Goal: Information Seeking & Learning: Learn about a topic

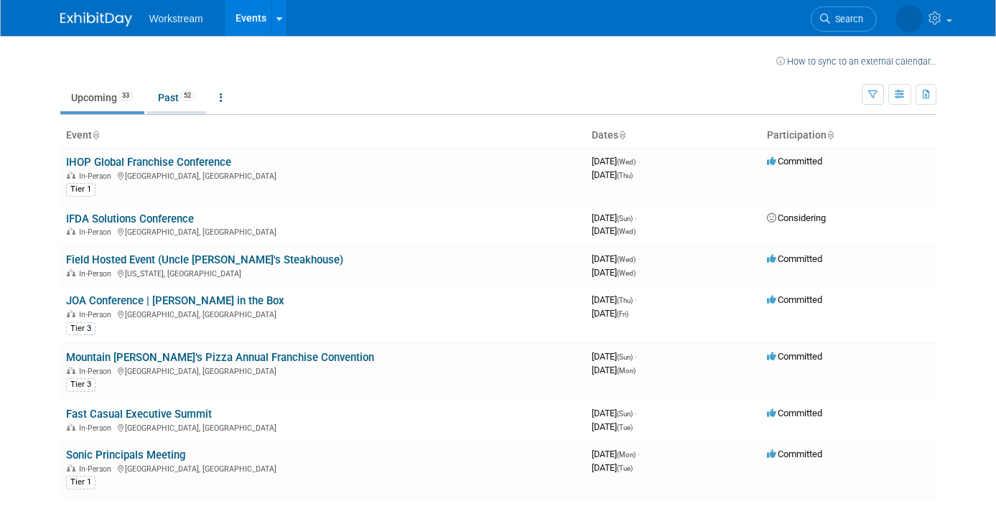
click at [173, 98] on link "Past 52" at bounding box center [176, 97] width 59 height 27
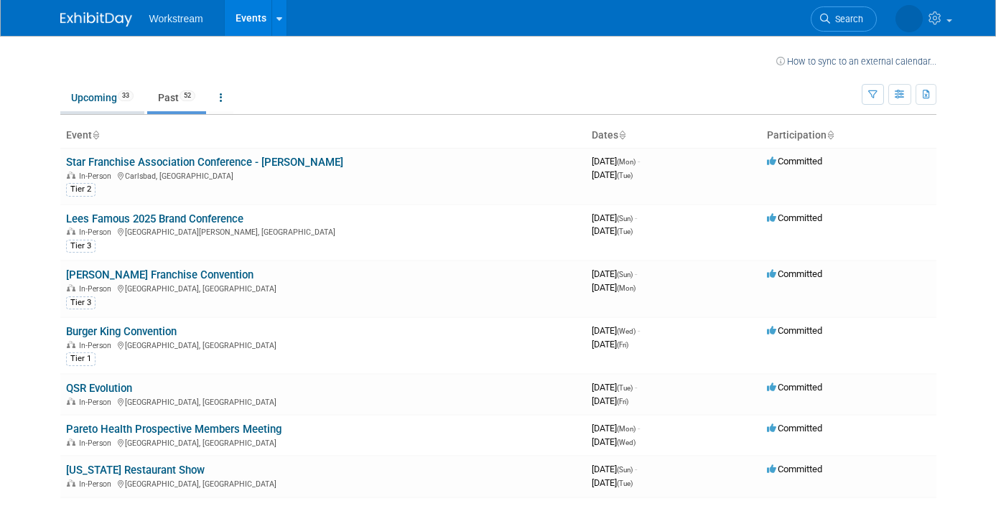
click at [115, 108] on link "Upcoming 33" at bounding box center [102, 97] width 84 height 27
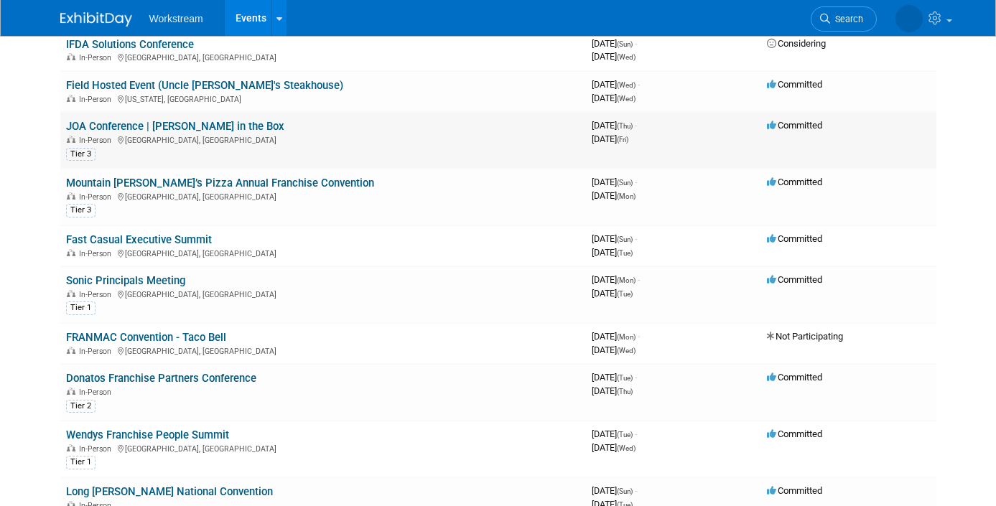
scroll to position [173, 0]
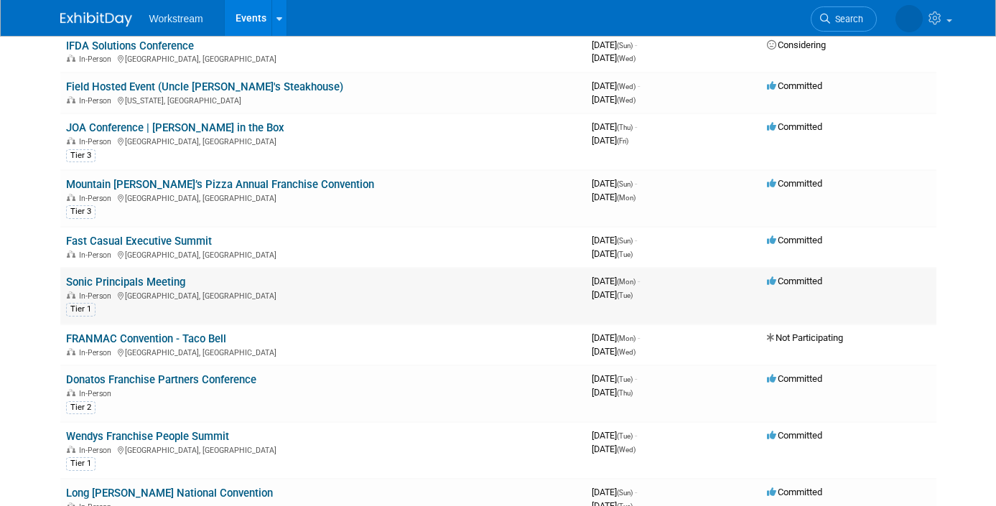
click at [158, 284] on link "Sonic Principals Meeting" at bounding box center [125, 282] width 119 height 13
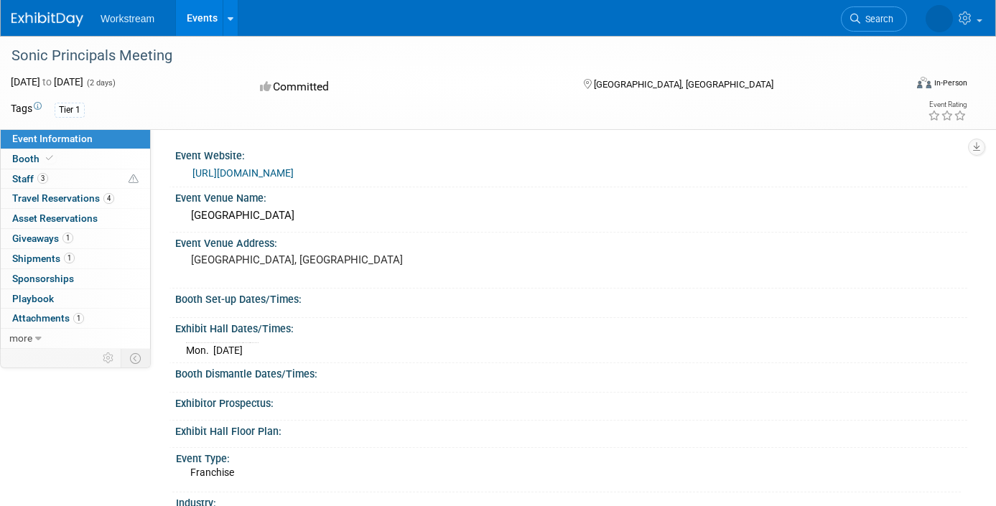
click at [294, 175] on link "https://www.itaeventreg.com/website/87241/" at bounding box center [243, 172] width 101 height 11
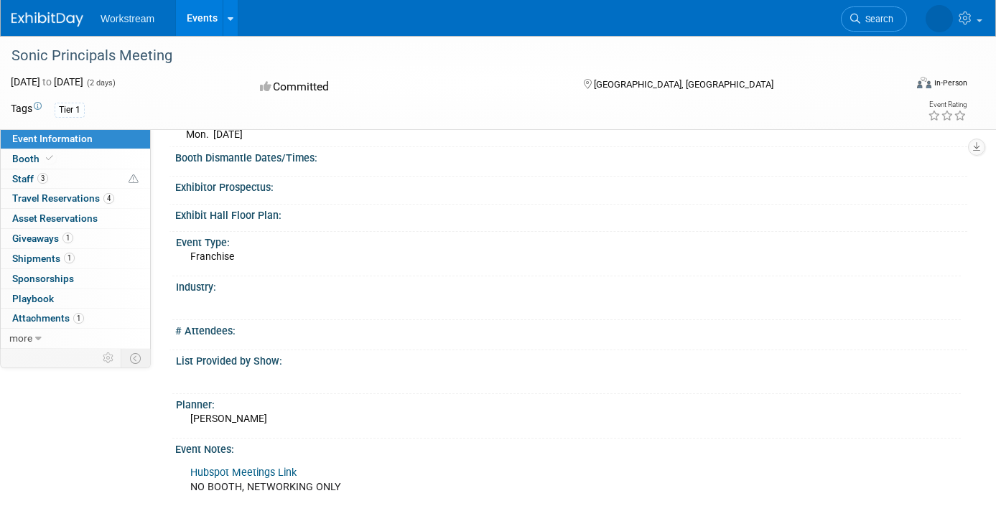
scroll to position [373, 0]
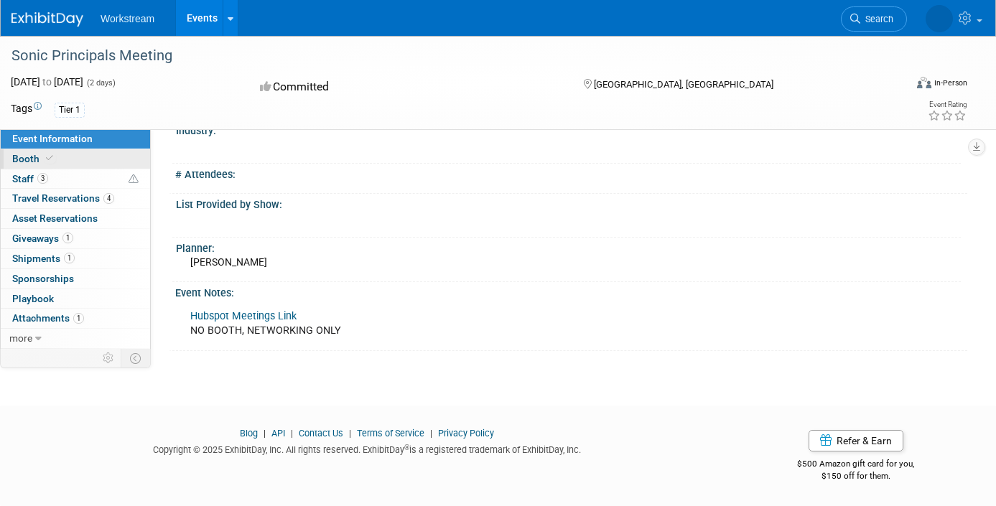
click at [76, 161] on link "Booth" at bounding box center [75, 158] width 149 height 19
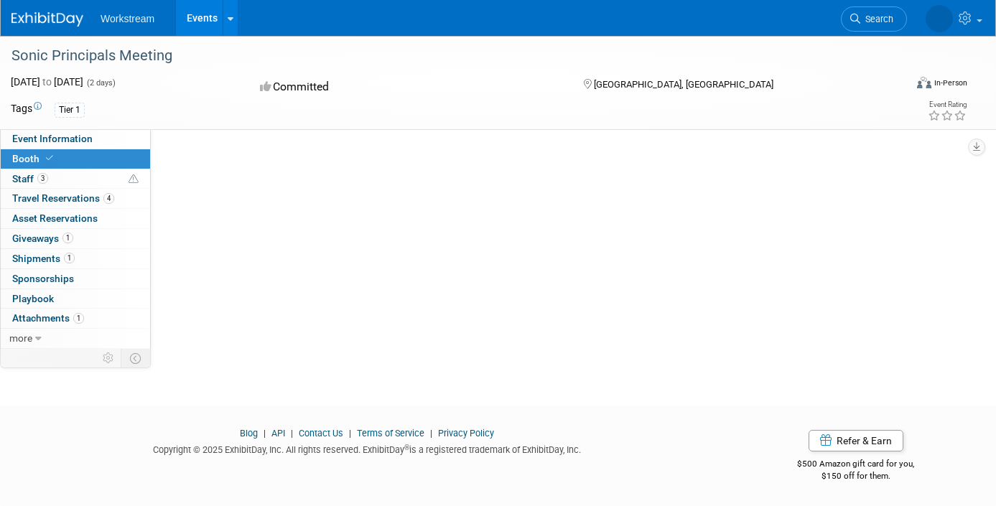
scroll to position [0, 0]
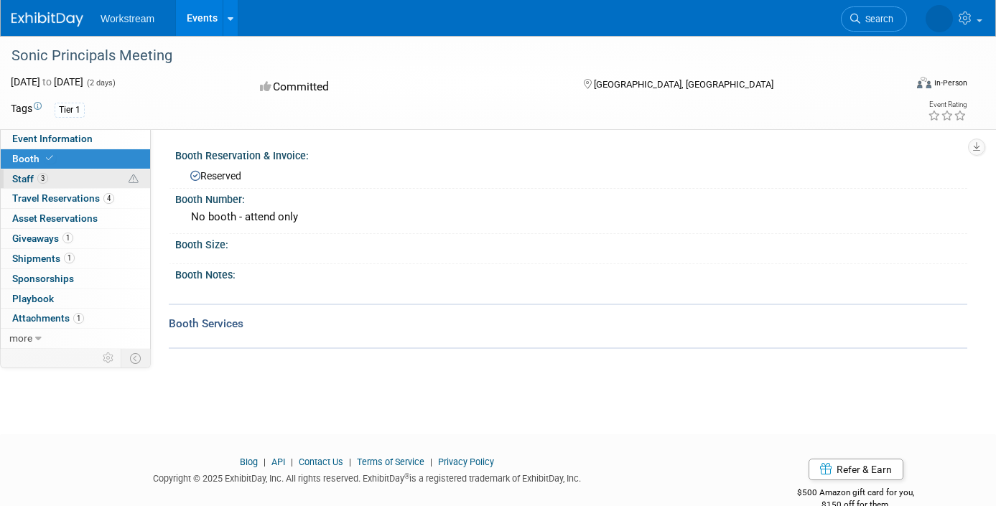
click at [70, 178] on link "3 Staff 3" at bounding box center [75, 179] width 149 height 19
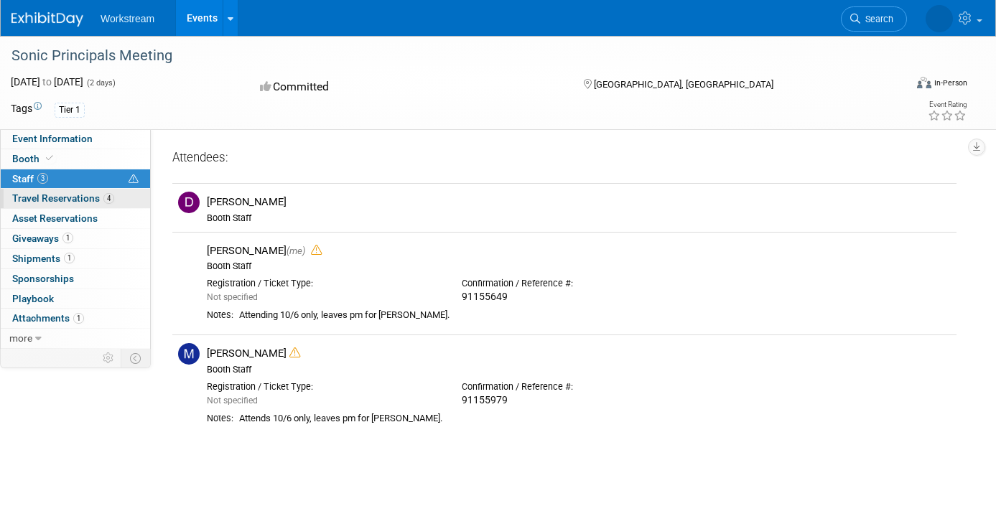
click at [71, 197] on span "Travel Reservations 4" at bounding box center [63, 198] width 102 height 11
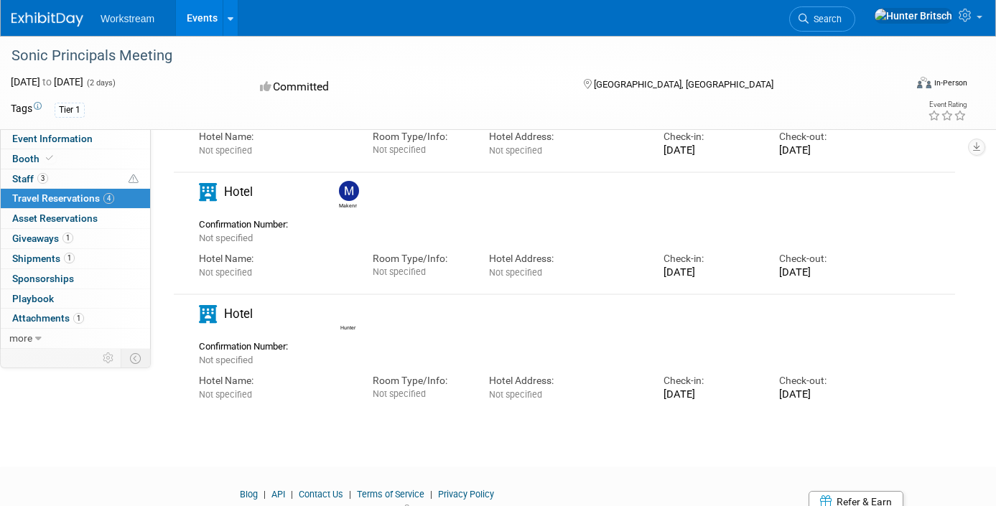
scroll to position [266, 0]
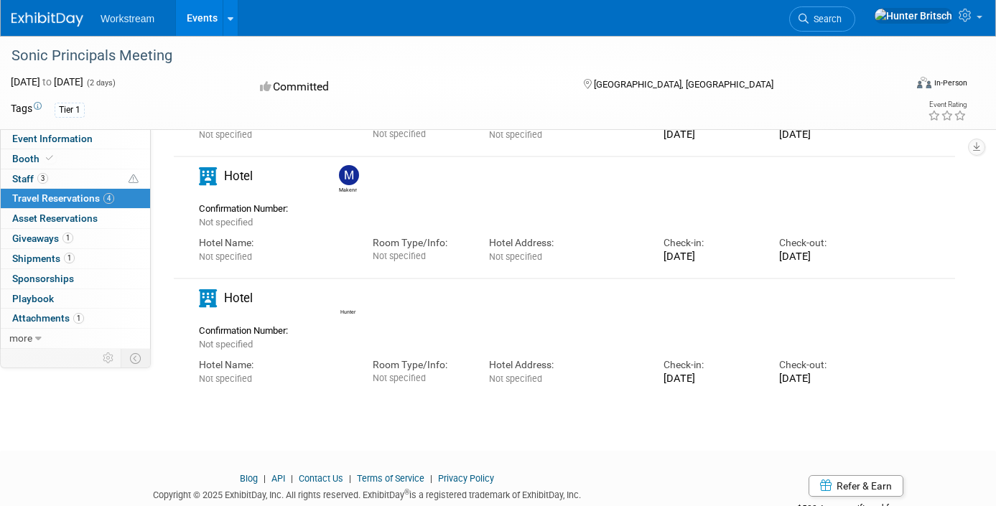
click at [405, 325] on div at bounding box center [570, 323] width 501 height 4
click at [112, 239] on link "1 Giveaways 1" at bounding box center [75, 238] width 149 height 19
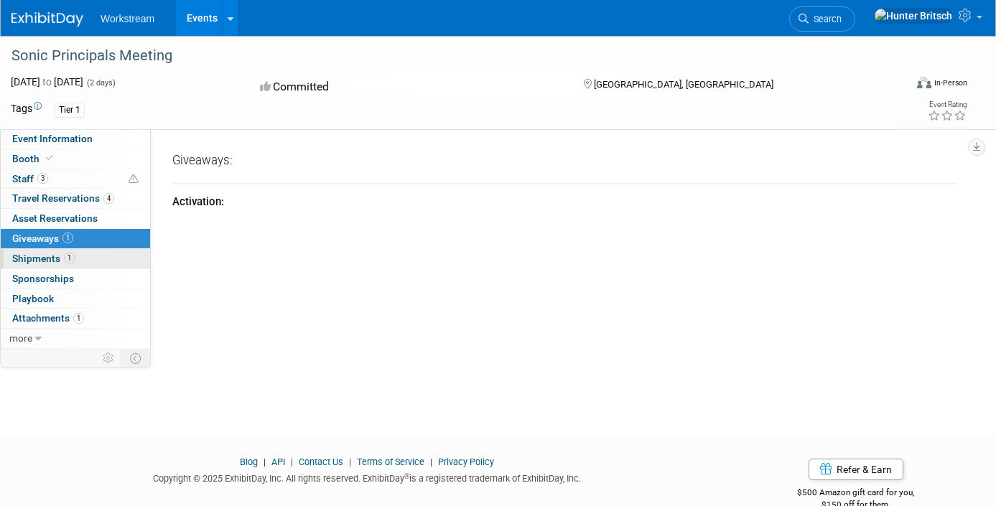
click at [111, 253] on link "1 Shipments 1" at bounding box center [75, 258] width 149 height 19
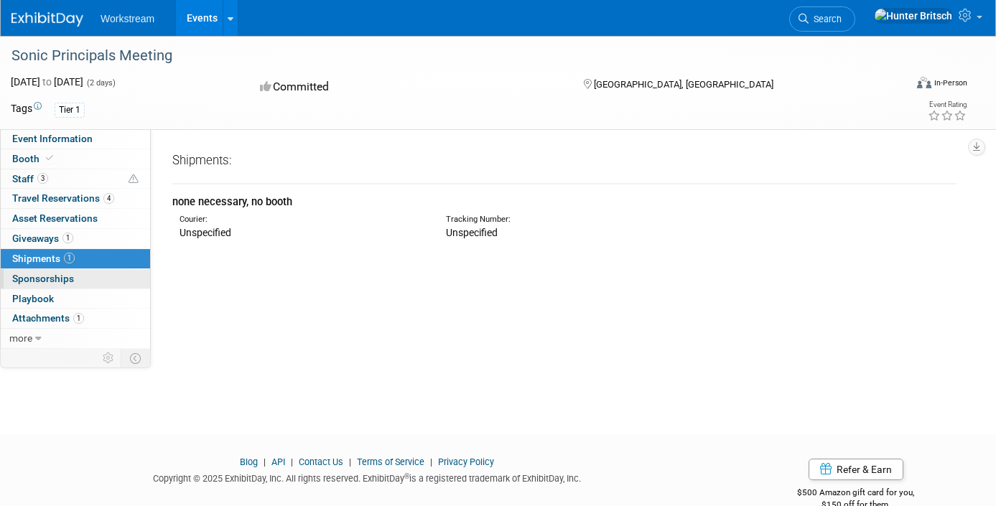
click at [106, 274] on link "0 Sponsorships 0" at bounding box center [75, 278] width 149 height 19
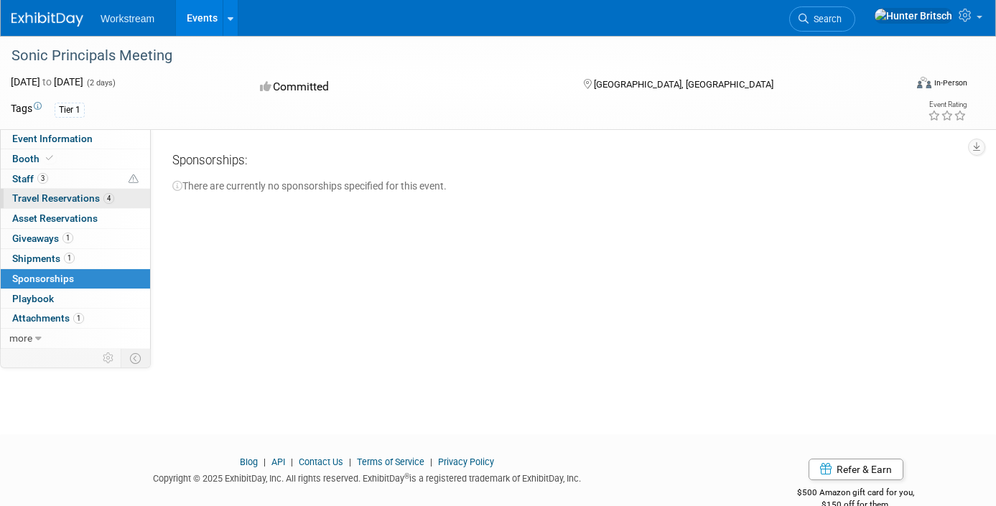
click at [121, 195] on link "4 Travel Reservations 4" at bounding box center [75, 198] width 149 height 19
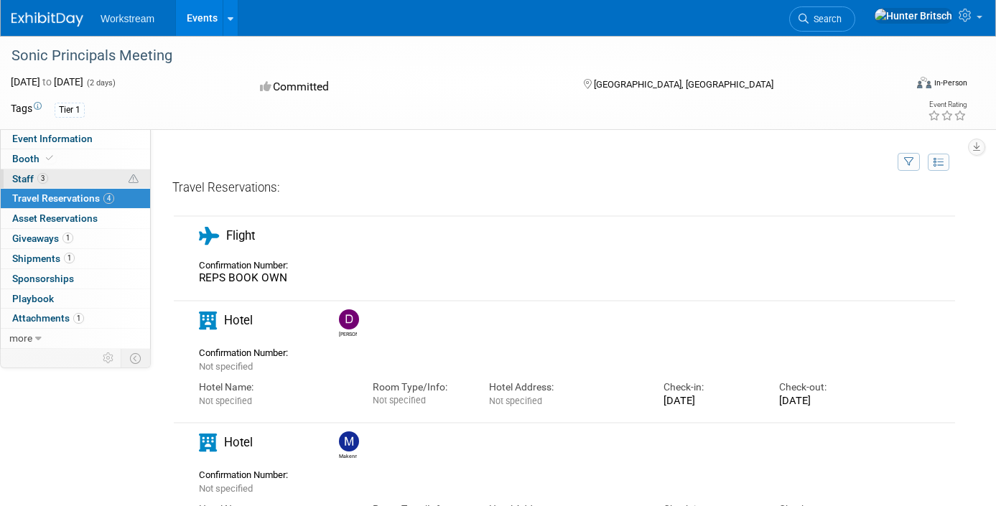
click at [81, 178] on link "3 Staff 3" at bounding box center [75, 179] width 149 height 19
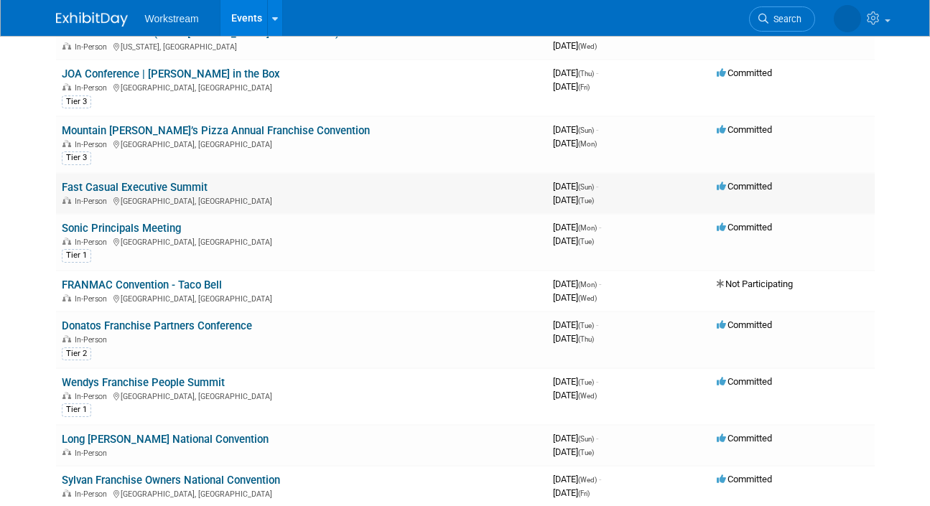
scroll to position [230, 0]
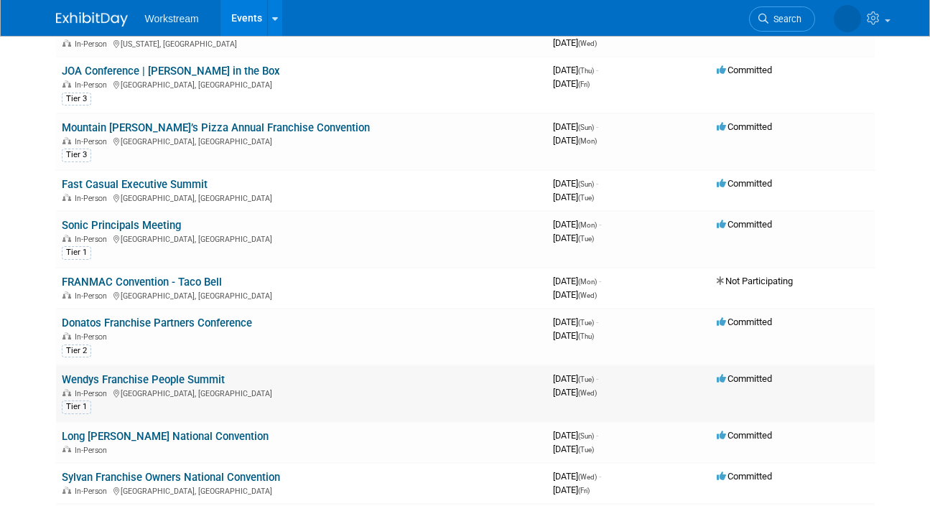
click at [185, 382] on link "Wendys Franchise People Summit" at bounding box center [143, 380] width 163 height 13
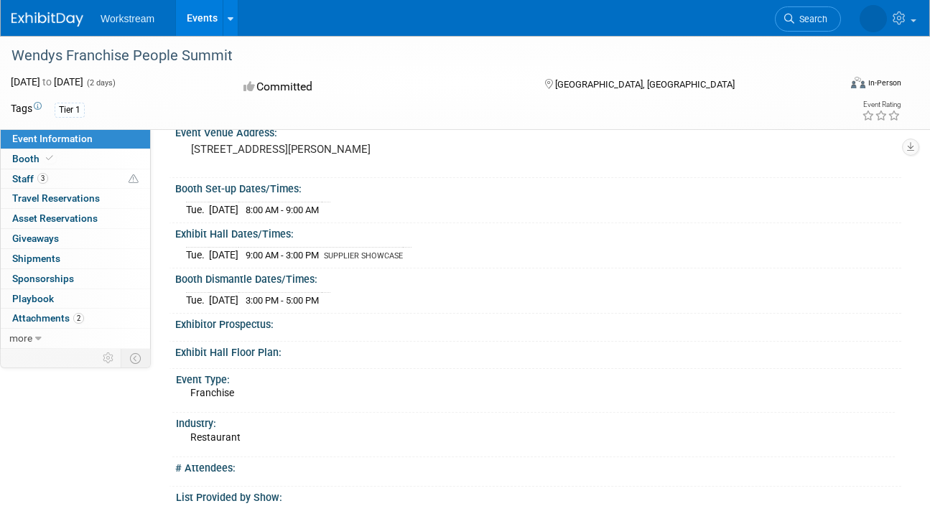
scroll to position [113, 0]
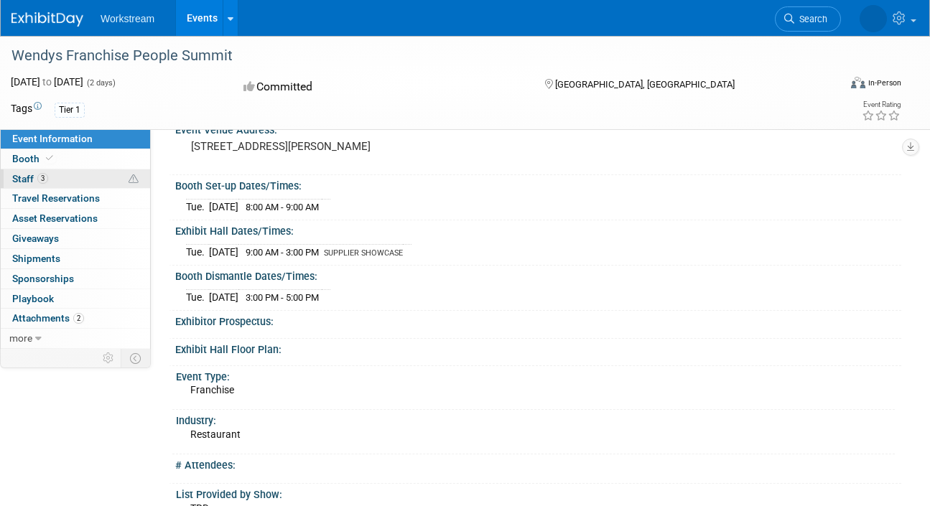
click at [89, 182] on link "3 Staff 3" at bounding box center [75, 179] width 149 height 19
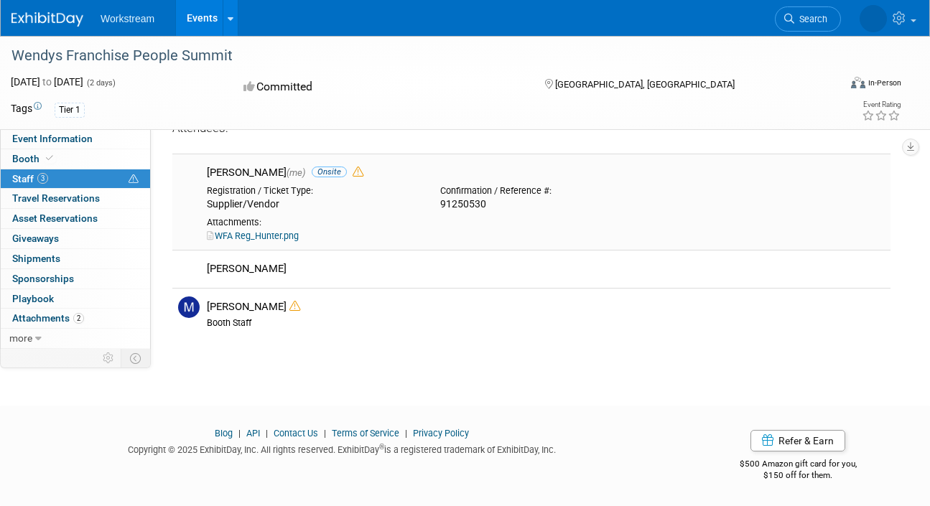
scroll to position [5, 0]
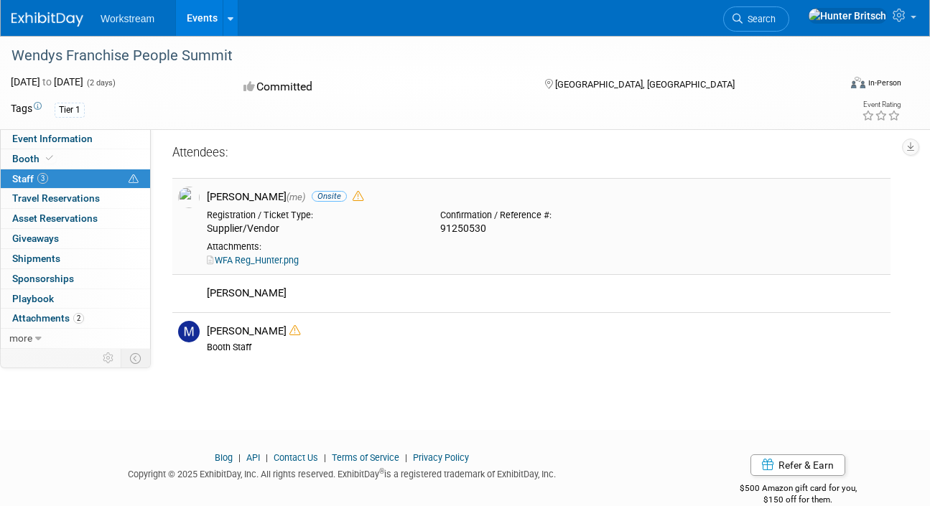
click at [282, 259] on link "WFA Reg_Hunter.png" at bounding box center [253, 260] width 92 height 11
click at [61, 193] on span "Travel Reservations 0" at bounding box center [56, 198] width 88 height 11
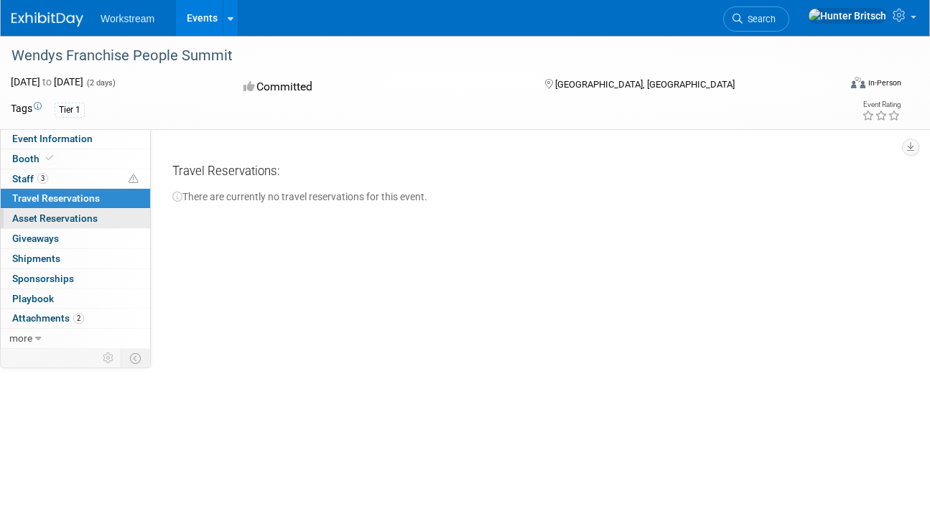
click at [67, 210] on link "0 Asset Reservations 0" at bounding box center [75, 218] width 149 height 19
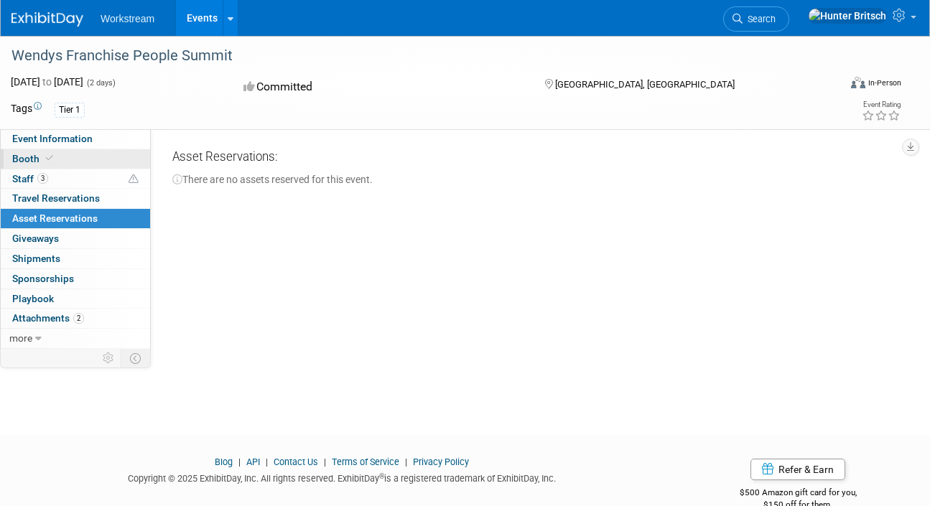
click at [70, 154] on link "Booth" at bounding box center [75, 158] width 149 height 19
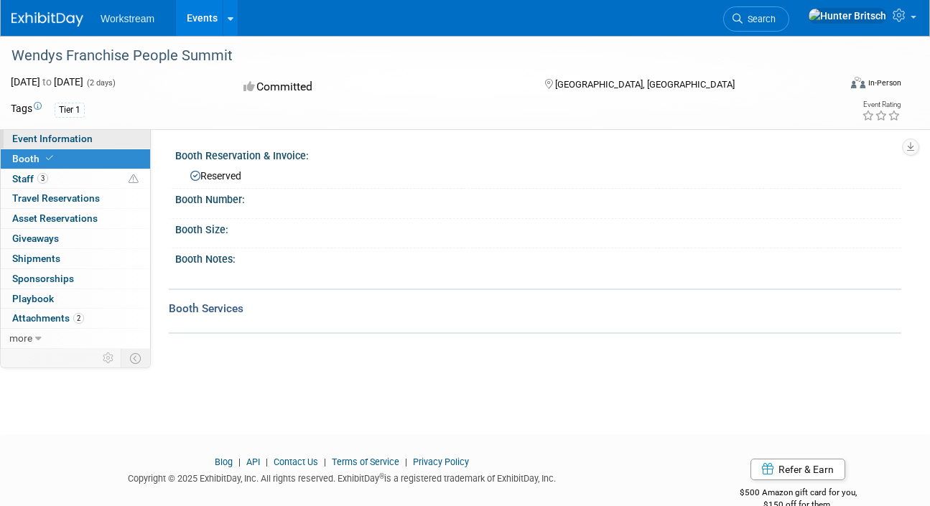
click at [75, 140] on span "Event Information" at bounding box center [52, 138] width 80 height 11
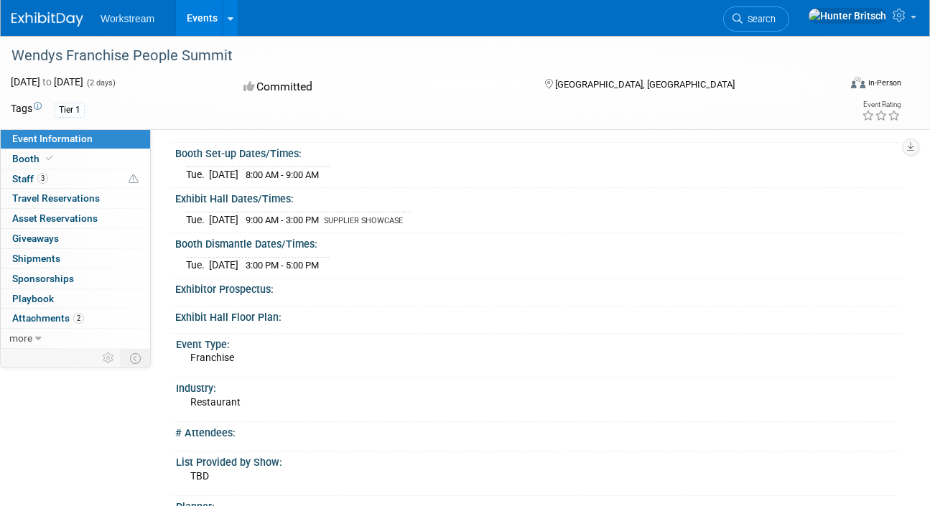
scroll to position [77, 0]
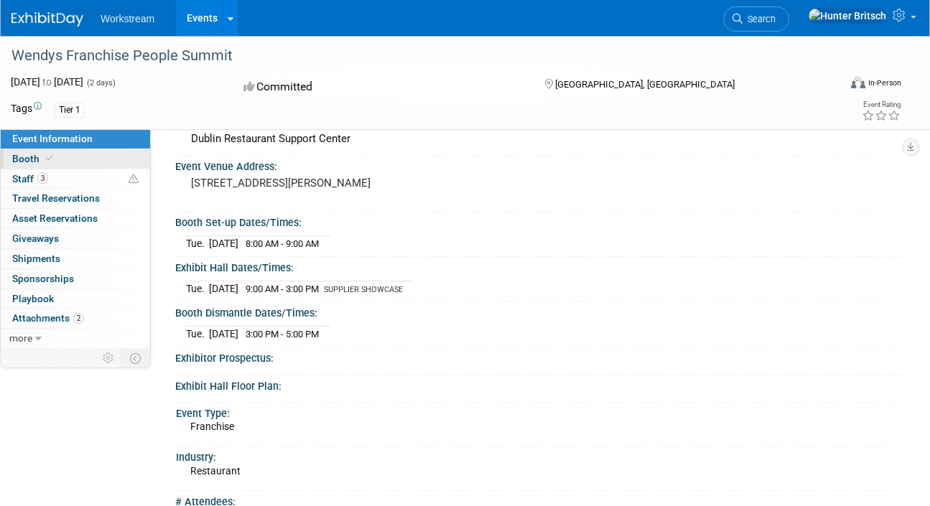
click at [107, 155] on link "Booth" at bounding box center [75, 158] width 149 height 19
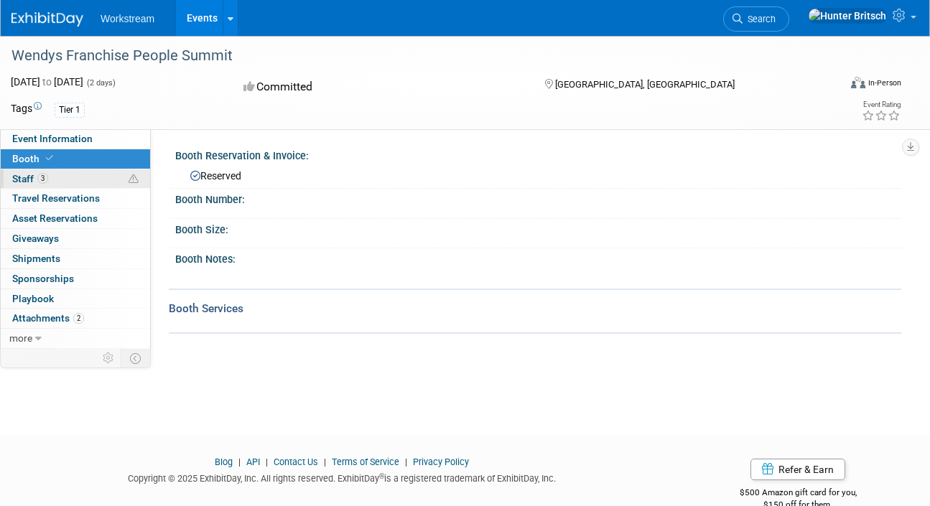
click at [101, 172] on link "3 Staff 3" at bounding box center [75, 179] width 149 height 19
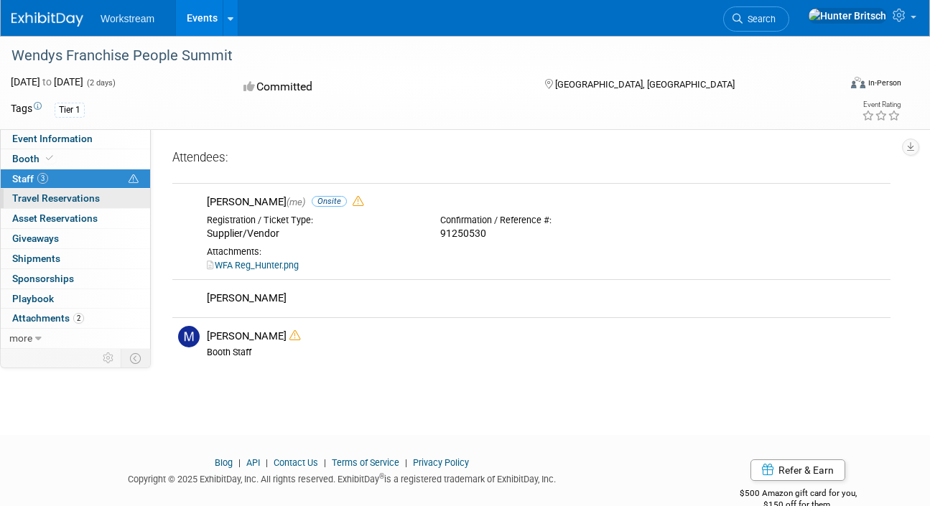
click at [75, 201] on span "Travel Reservations 0" at bounding box center [56, 198] width 88 height 11
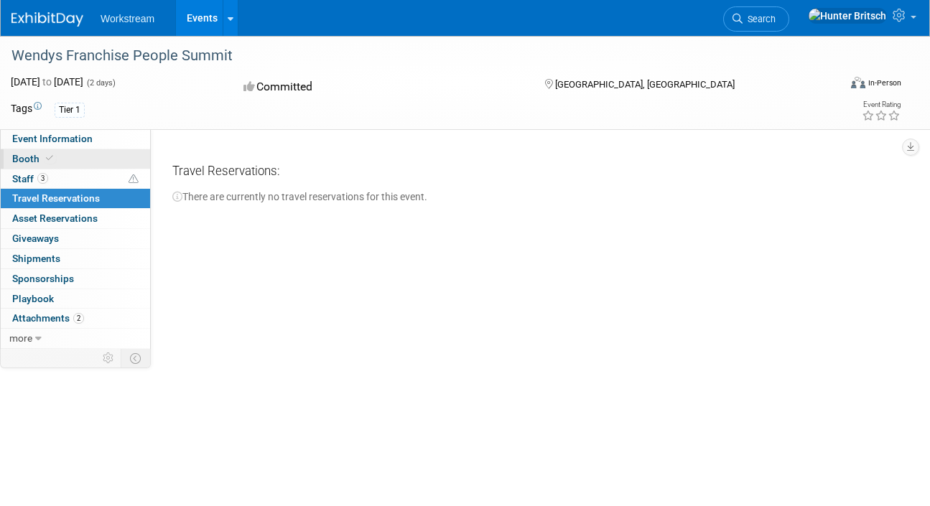
click at [83, 157] on link "Booth" at bounding box center [75, 158] width 149 height 19
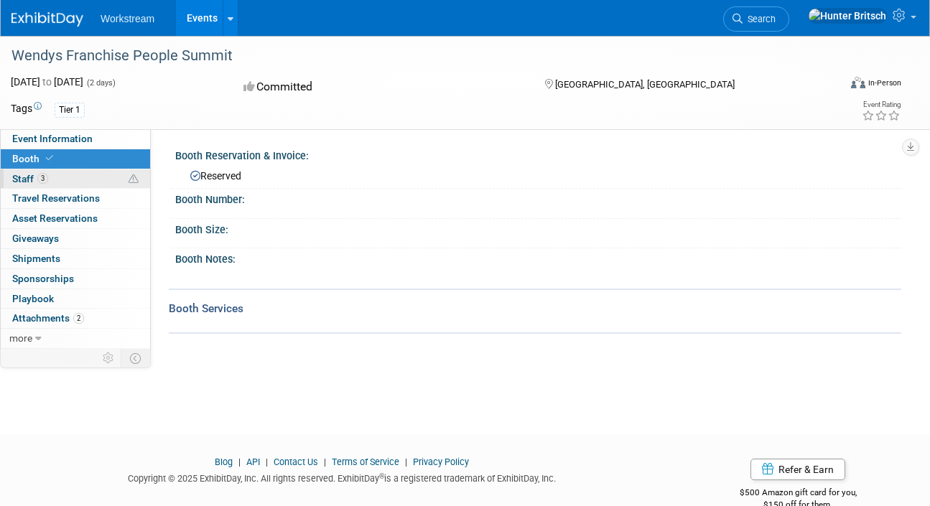
click at [77, 178] on link "3 Staff 3" at bounding box center [75, 179] width 149 height 19
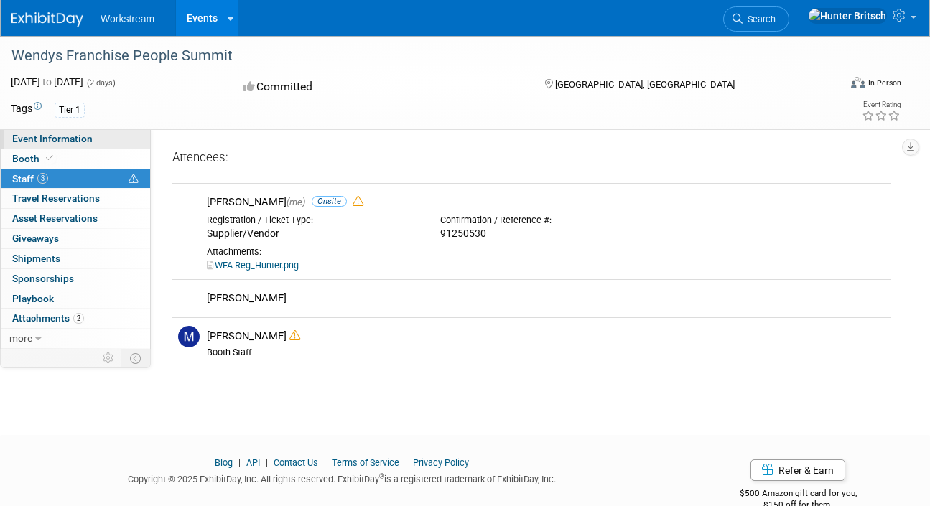
click at [87, 144] on span "Event Information" at bounding box center [52, 138] width 80 height 11
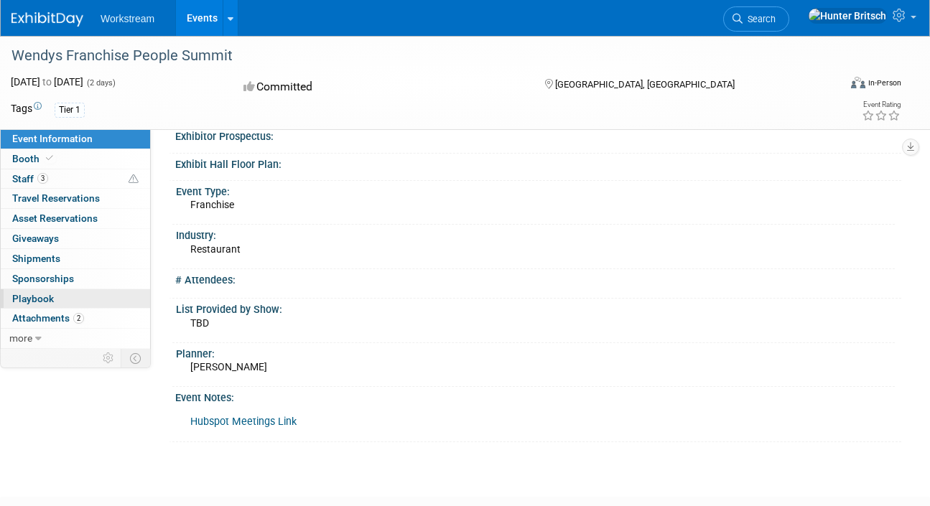
scroll to position [305, 0]
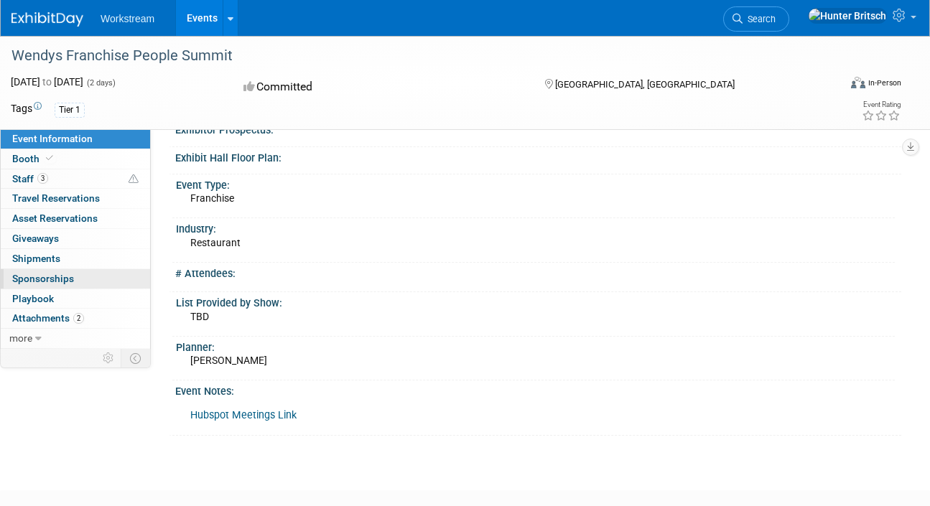
click at [70, 279] on span "Sponsorships 0" at bounding box center [43, 278] width 62 height 11
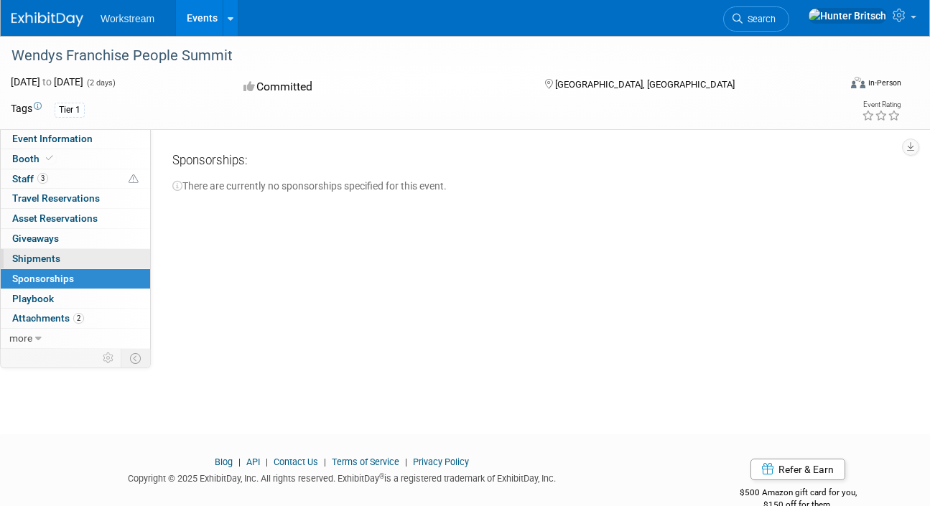
click at [72, 266] on link "0 Shipments 0" at bounding box center [75, 258] width 149 height 19
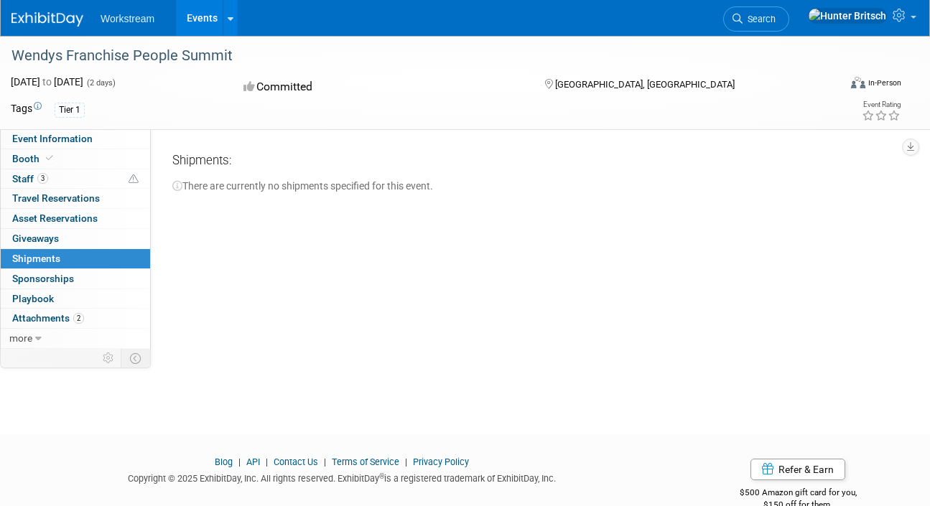
click at [76, 249] on div "0 Giveaways 0 Giveaways" at bounding box center [75, 239] width 149 height 20
click at [78, 234] on link "0 Giveaways 0" at bounding box center [75, 238] width 149 height 19
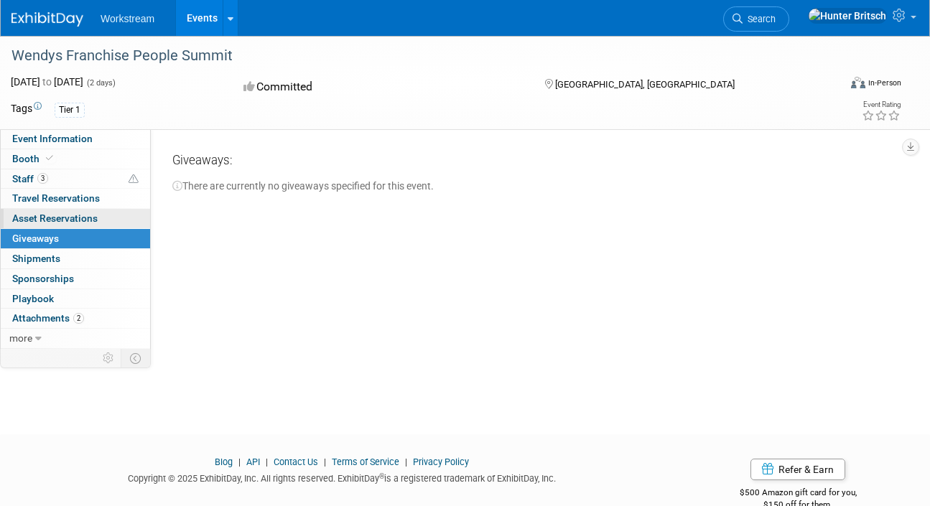
click at [85, 224] on span "Asset Reservations 0" at bounding box center [54, 218] width 85 height 11
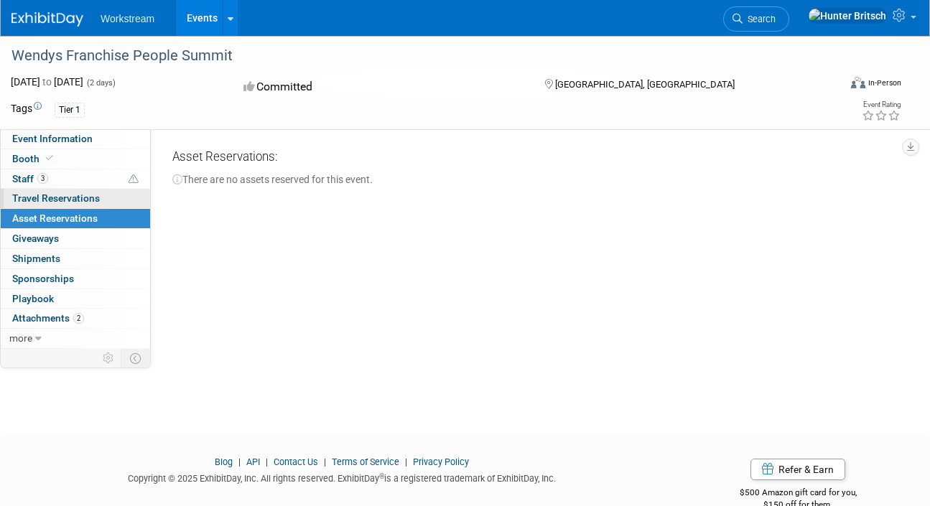
click at [93, 198] on span "Travel Reservations 0" at bounding box center [56, 198] width 88 height 11
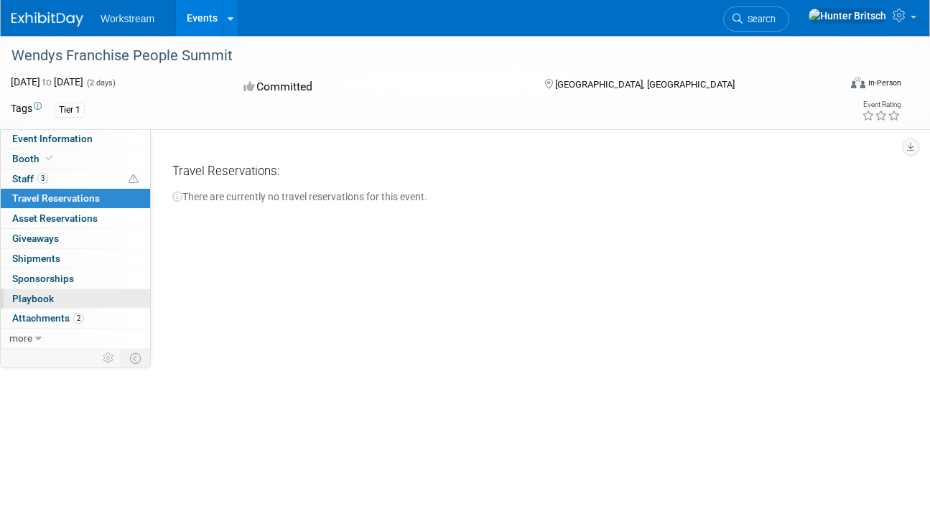
click at [81, 294] on link "0 Playbook 0" at bounding box center [75, 298] width 149 height 19
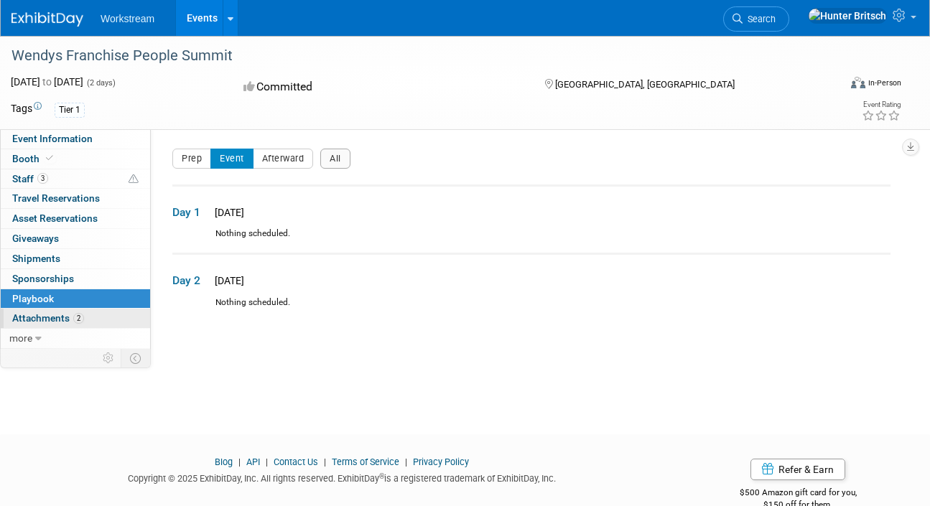
click at [83, 319] on span "2" at bounding box center [78, 318] width 11 height 11
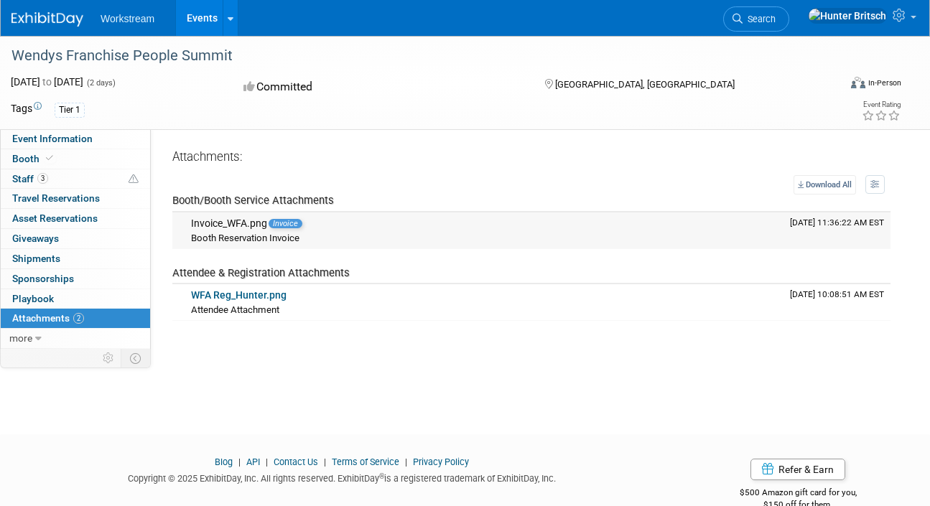
click at [284, 224] on span "Invoice" at bounding box center [286, 223] width 34 height 9
click at [280, 308] on div "Attendee Attachment" at bounding box center [485, 309] width 588 height 14
click at [80, 233] on link "0 Giveaways 0" at bounding box center [75, 238] width 149 height 19
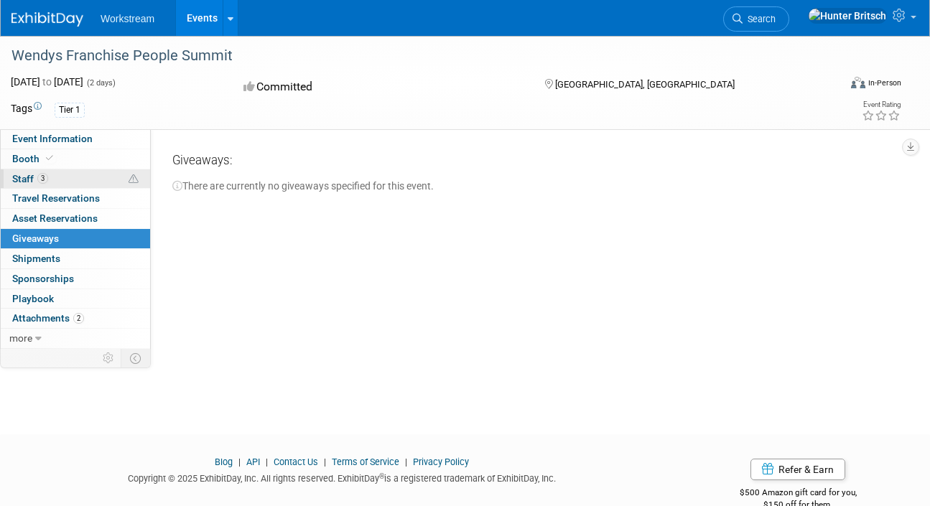
click at [85, 182] on link "3 Staff 3" at bounding box center [75, 179] width 149 height 19
